Goal: Information Seeking & Learning: Learn about a topic

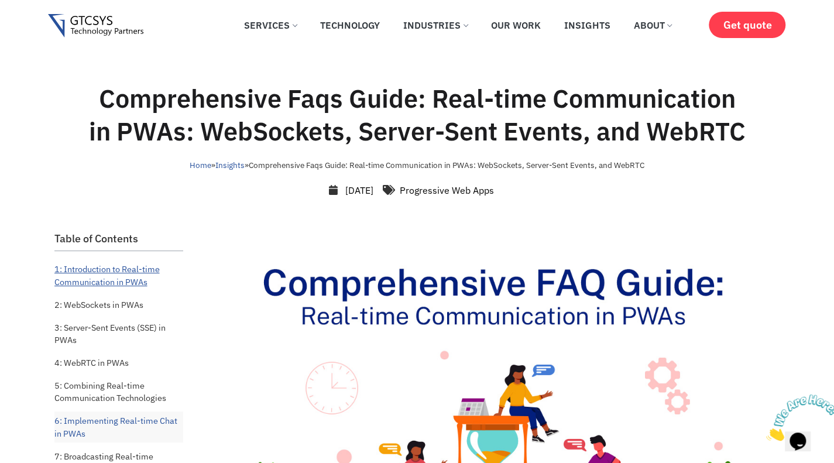
click at [126, 286] on link "1: Introduction to Real-time Communication in PWAs" at bounding box center [118, 275] width 129 height 31
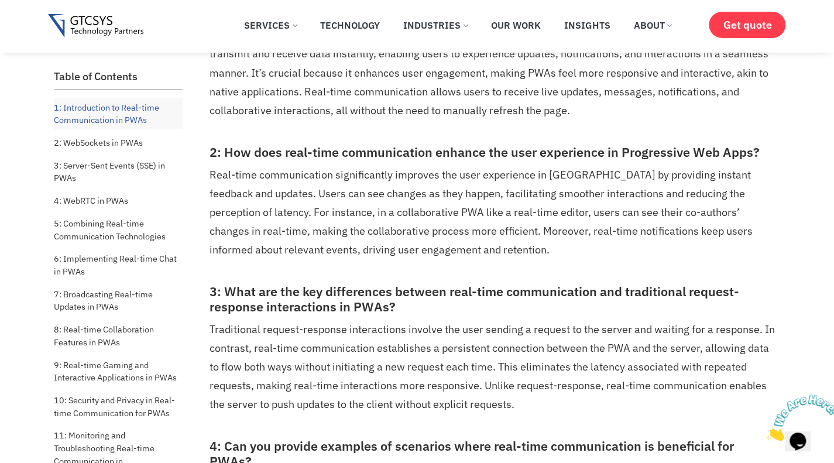
scroll to position [544, 0]
click at [126, 143] on link "2: WebSockets in PWAs" at bounding box center [98, 142] width 89 height 19
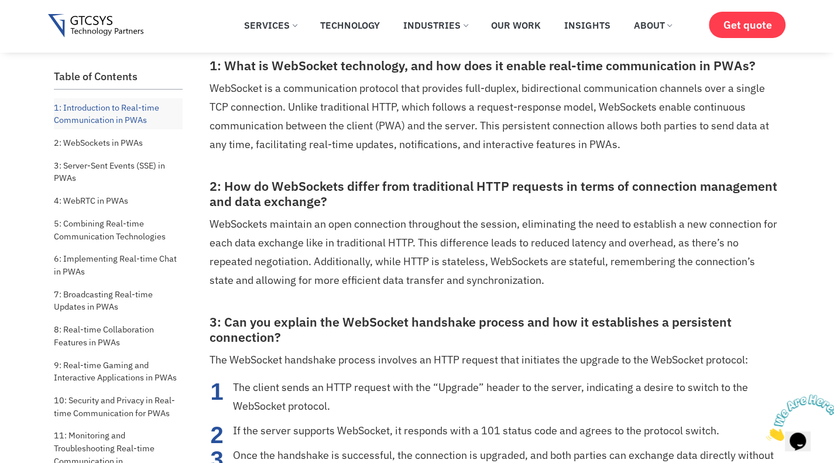
scroll to position [1439, 0]
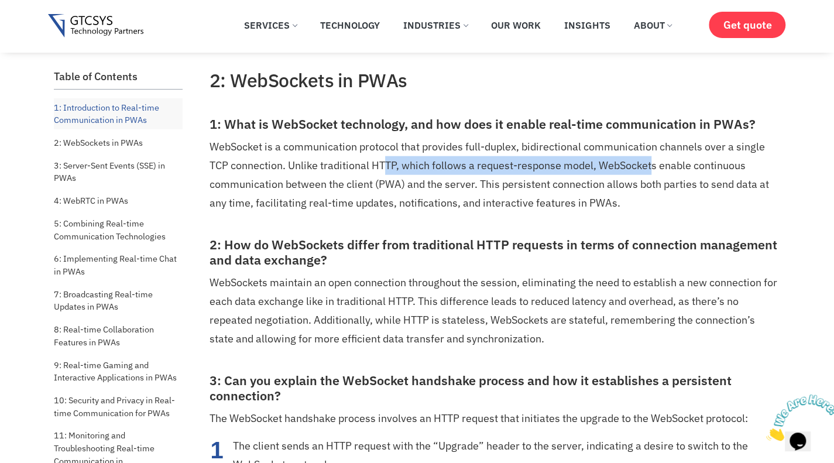
drag, startPoint x: 431, startPoint y: 164, endPoint x: 653, endPoint y: 169, distance: 222.5
click at [653, 169] on p "WebSocket is a communication protocol that provides full-duplex, bidirectional …" at bounding box center [494, 175] width 568 height 75
click at [563, 168] on p "WebSocket is a communication protocol that provides full-duplex, bidirectional …" at bounding box center [494, 175] width 568 height 75
click at [571, 167] on p "WebSocket is a communication protocol that provides full-duplex, bidirectional …" at bounding box center [494, 175] width 568 height 75
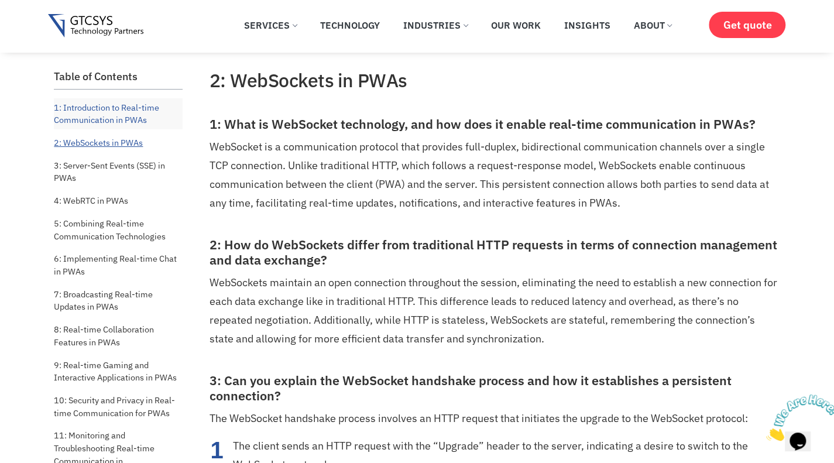
click at [131, 143] on link "2: WebSockets in PWAs" at bounding box center [98, 142] width 89 height 19
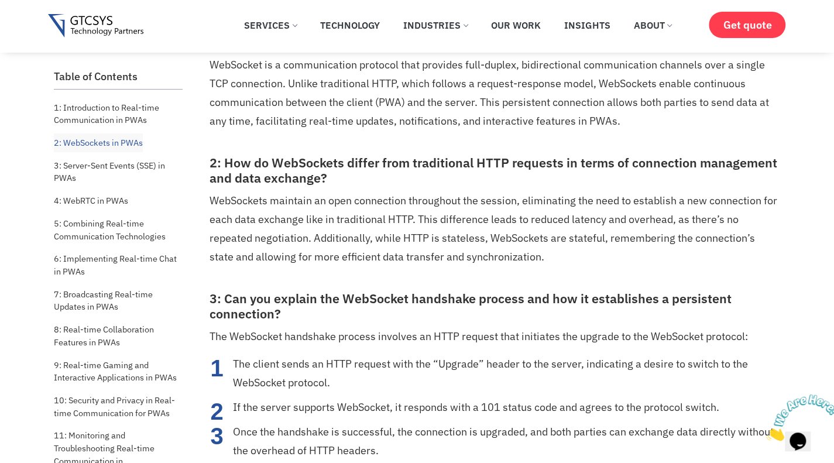
scroll to position [1497, 0]
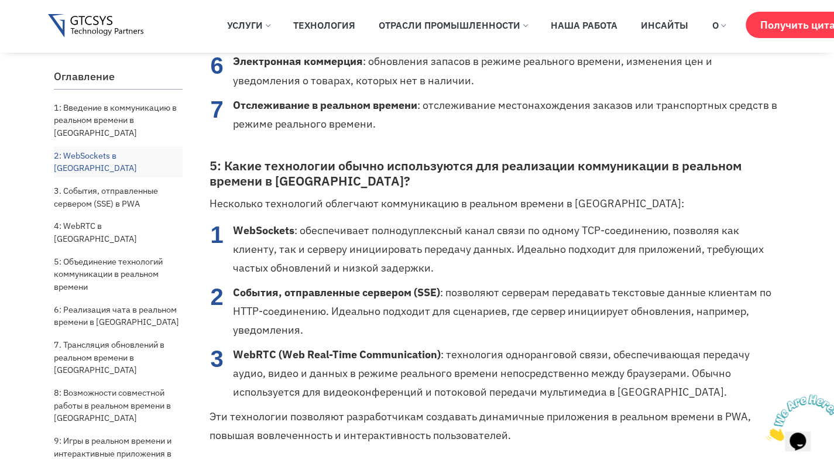
click at [110, 150] on font "2: WebSockets в [GEOGRAPHIC_DATA]" at bounding box center [95, 162] width 83 height 24
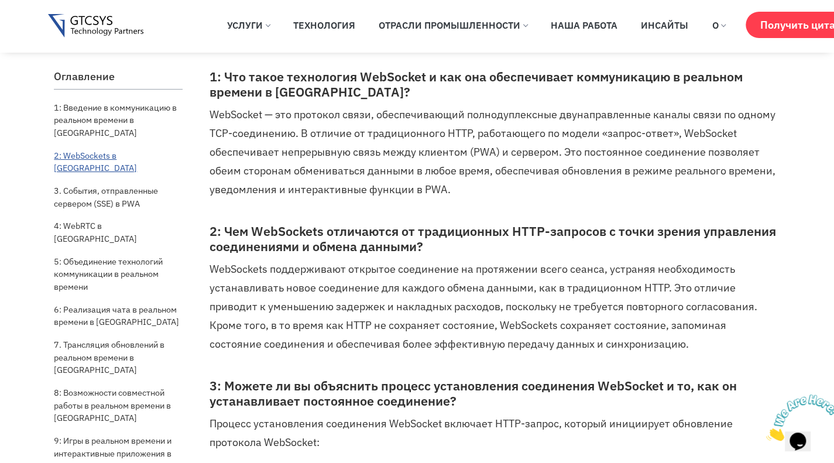
scroll to position [1837, 0]
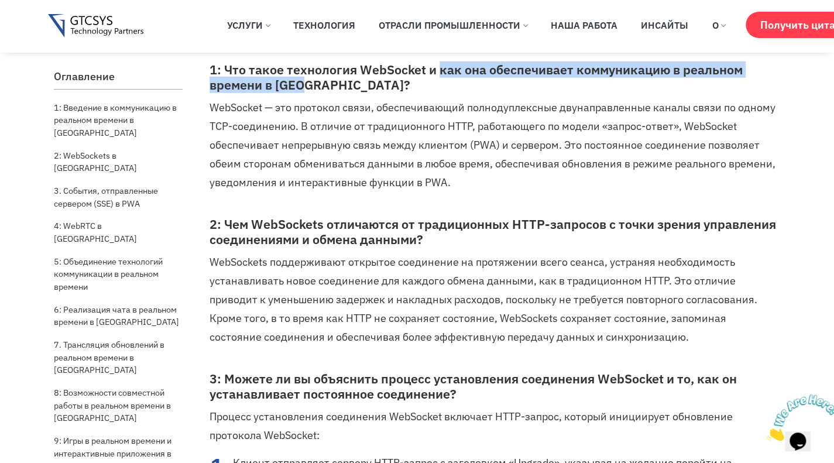
drag, startPoint x: 440, startPoint y: 67, endPoint x: 577, endPoint y: 79, distance: 137.5
click at [577, 79] on h3 "1: Что такое технология WebSocket и как она обеспечивает коммуникацию в реально…" at bounding box center [494, 78] width 568 height 30
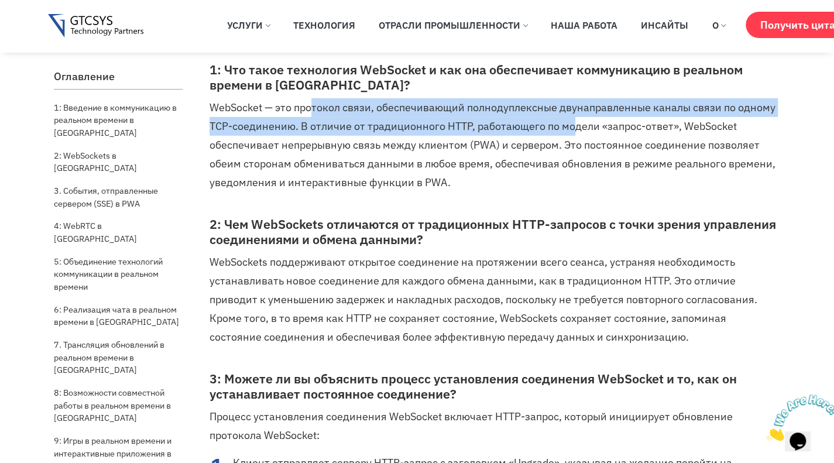
drag, startPoint x: 328, startPoint y: 101, endPoint x: 572, endPoint y: 116, distance: 245.1
click at [572, 116] on font "WebSocket — это протокол связи, обеспечивающий полнодуплексные двунаправленные …" at bounding box center [493, 145] width 566 height 88
click at [406, 113] on p "WebSocket — это протокол связи, обеспечивающий полнодуплексные двунаправленные …" at bounding box center [494, 145] width 568 height 94
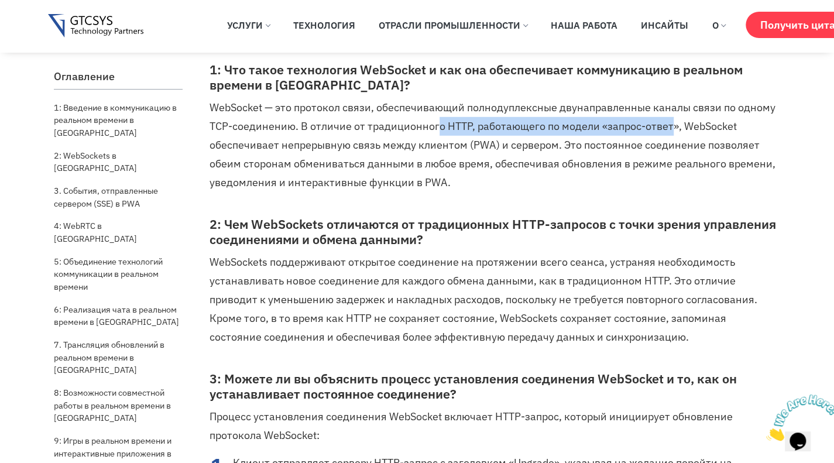
drag, startPoint x: 448, startPoint y: 122, endPoint x: 667, endPoint y: 122, distance: 218.9
click at [667, 122] on font "WebSocket — это протокол связи, обеспечивающий полнодуплексные двунаправленные …" at bounding box center [493, 145] width 566 height 88
click at [595, 126] on font "WebSocket — это протокол связи, обеспечивающий полнодуплексные двунаправленные …" at bounding box center [493, 145] width 566 height 88
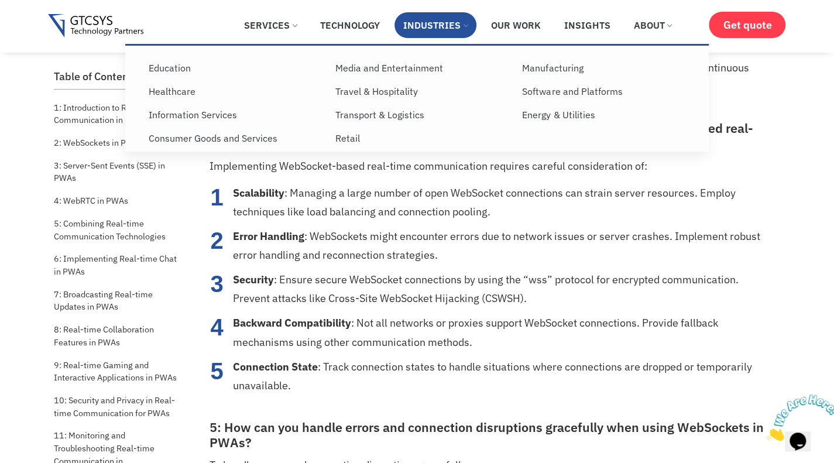
scroll to position [1947, 0]
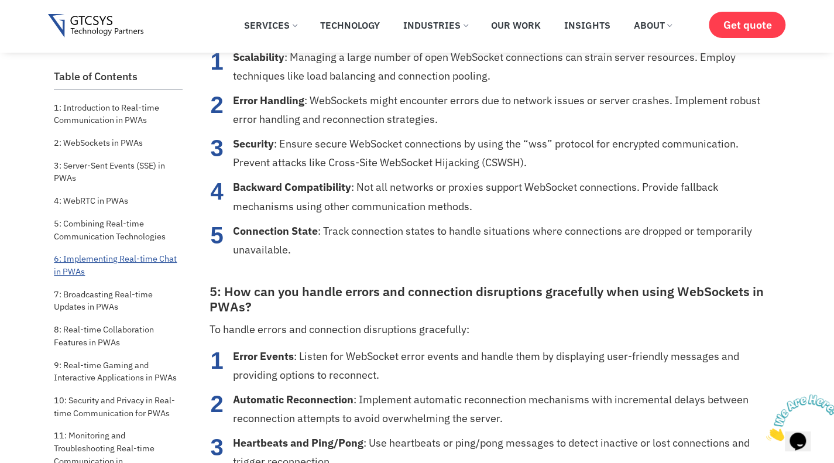
click at [62, 257] on link "6: Implementing Real-time Chat in PWAs" at bounding box center [118, 264] width 129 height 31
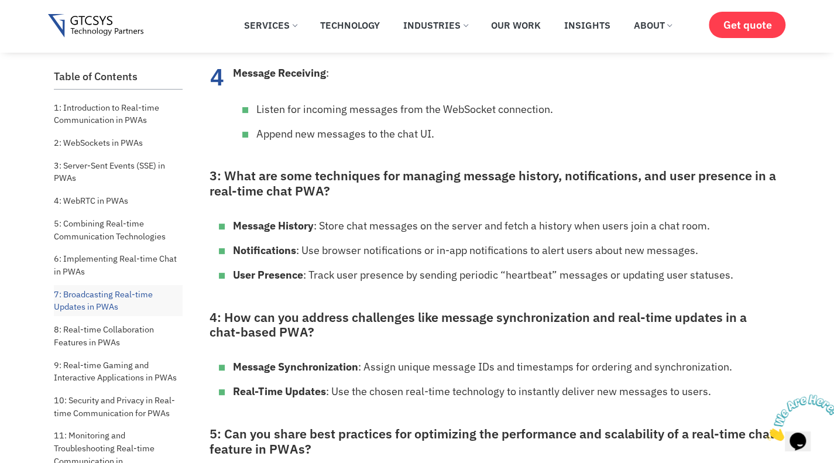
scroll to position [7800, 0]
